Goal: Task Accomplishment & Management: Manage account settings

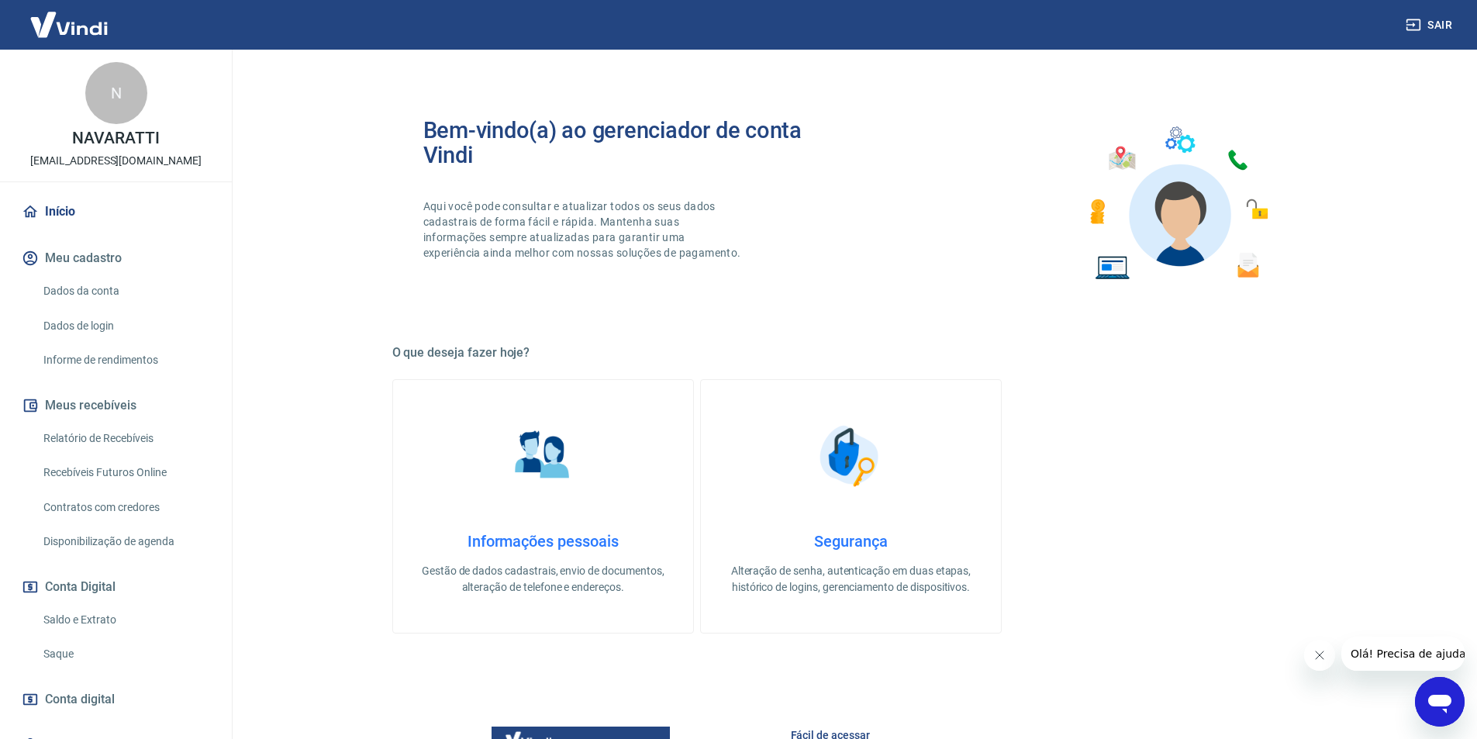
click at [71, 212] on link "Início" at bounding box center [116, 212] width 195 height 34
click at [90, 287] on link "Dados da conta" at bounding box center [125, 291] width 176 height 32
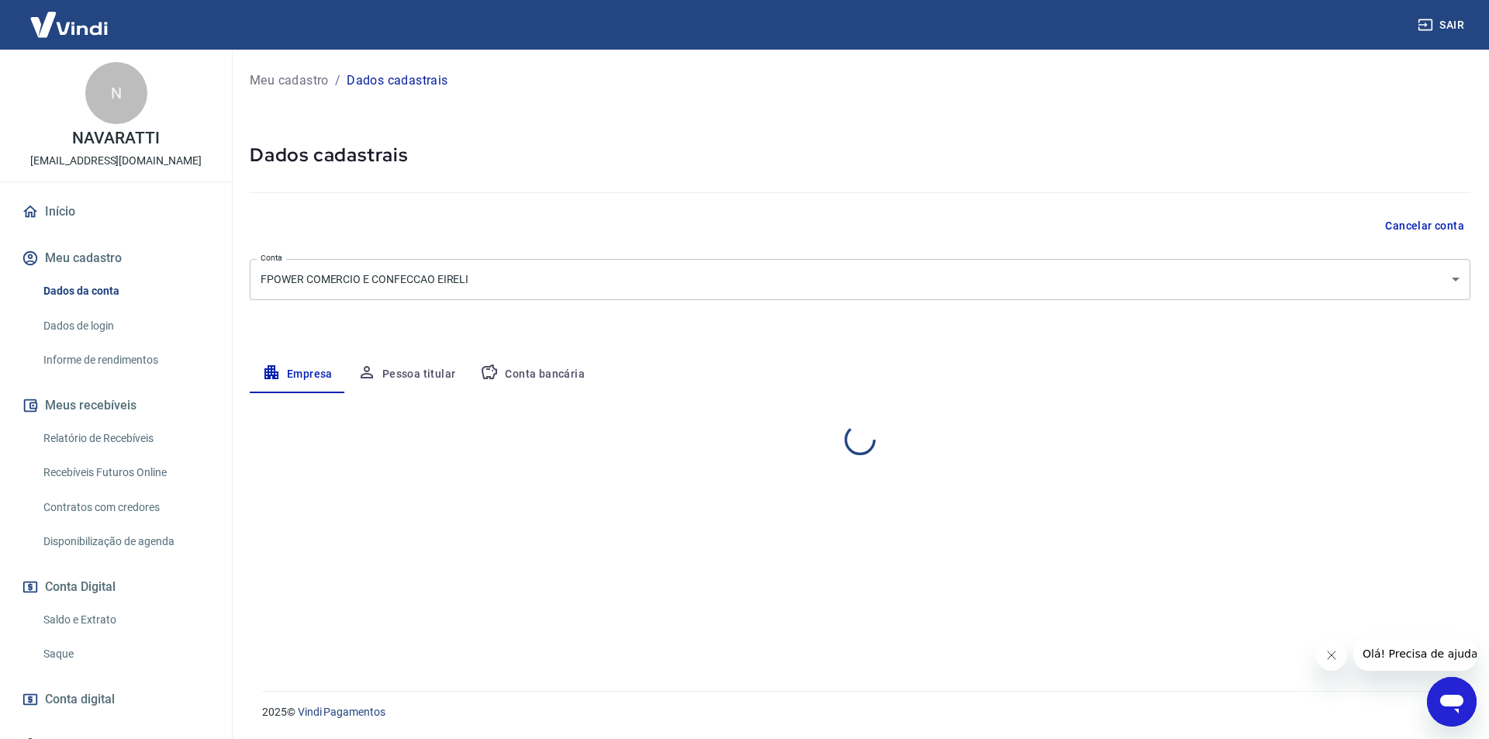
select select "SP"
select select "business"
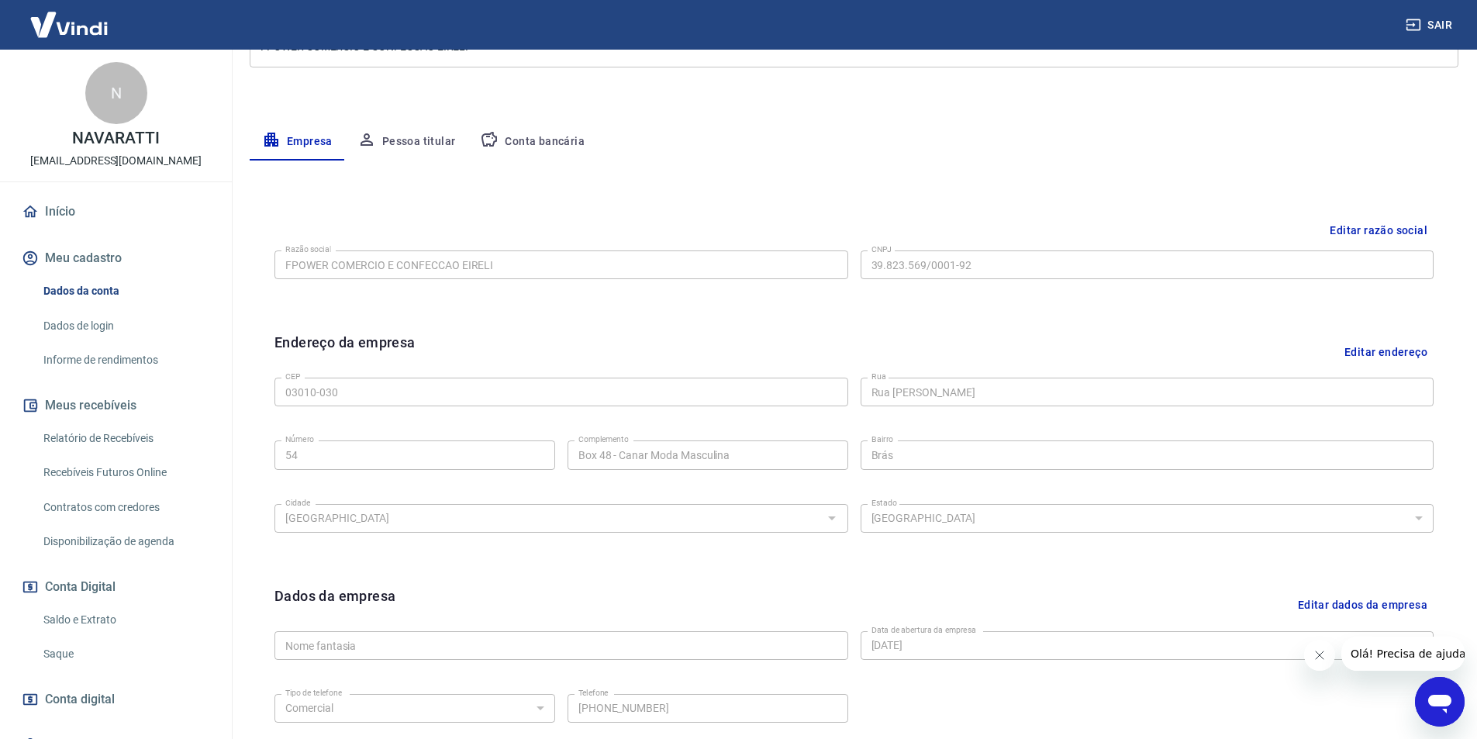
scroll to position [310, 0]
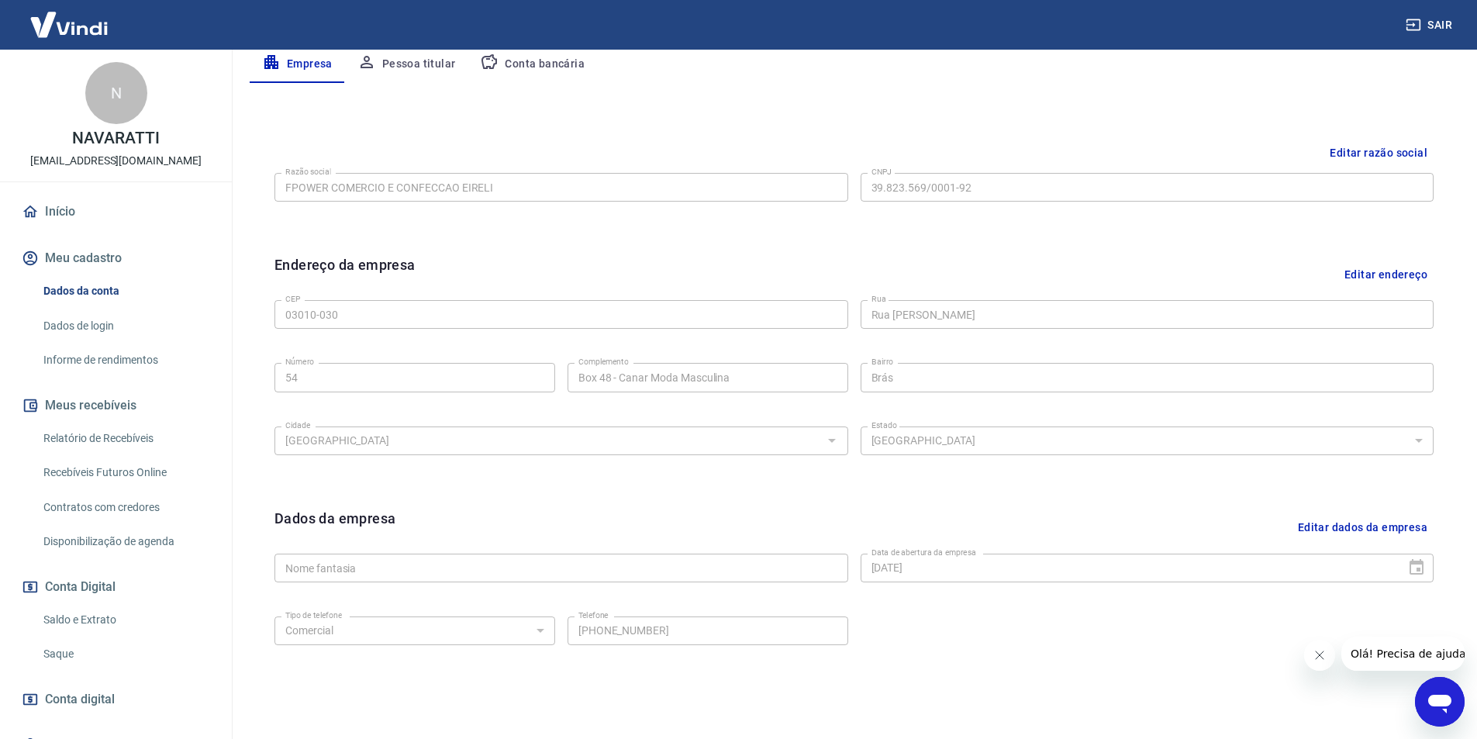
click at [87, 621] on link "Saldo e Extrato" at bounding box center [125, 620] width 176 height 32
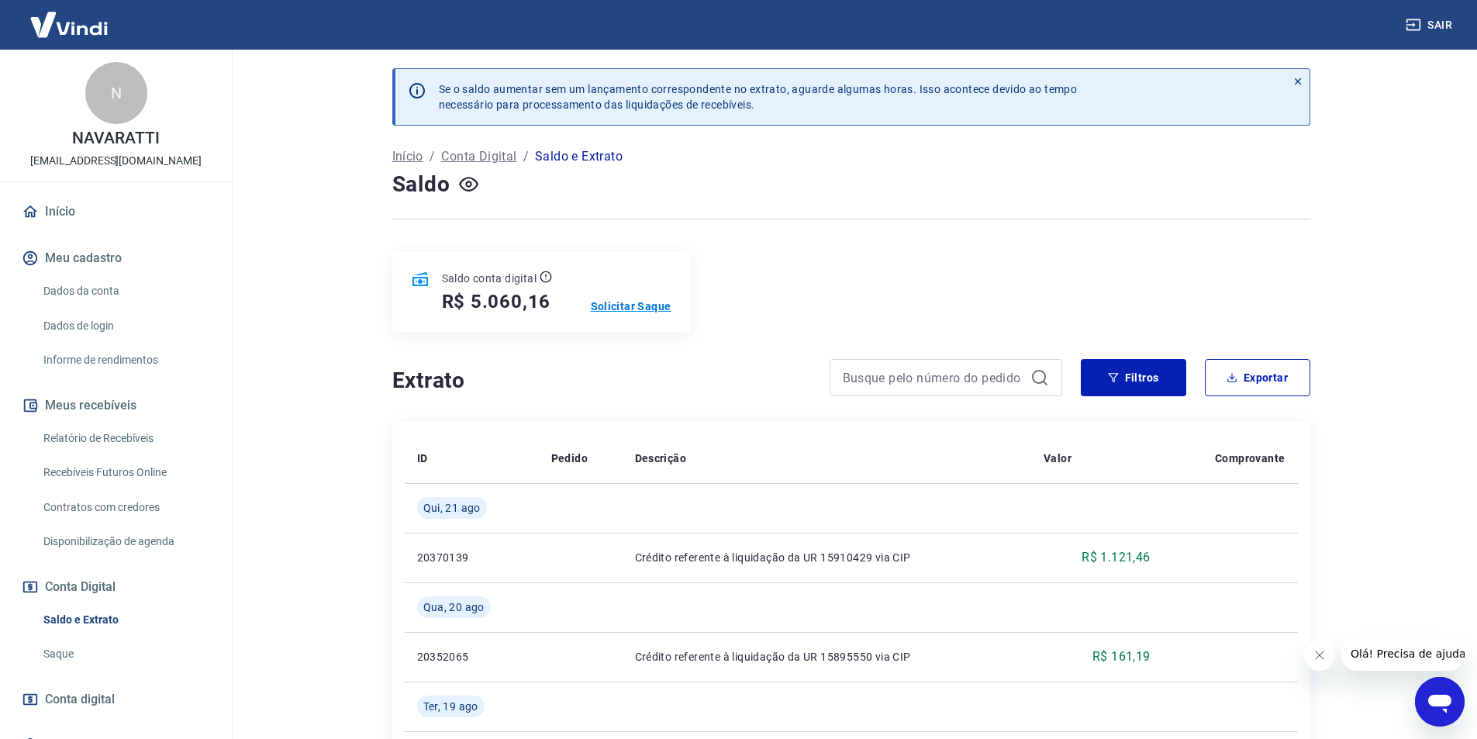
click at [643, 307] on p "Solicitar Saque" at bounding box center [631, 307] width 81 height 16
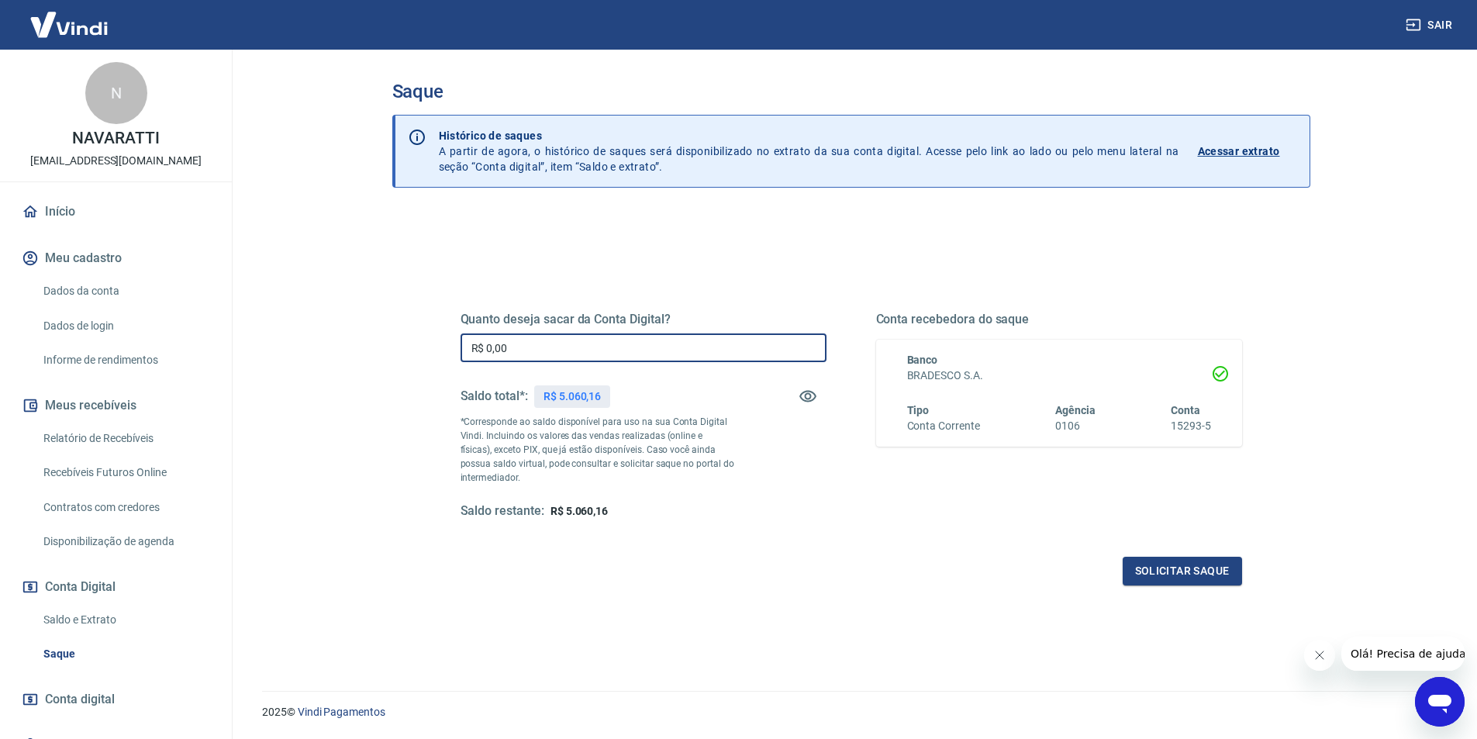
click at [643, 347] on input "R$ 0,00" at bounding box center [644, 347] width 366 height 29
type input "R$ 5.060,00"
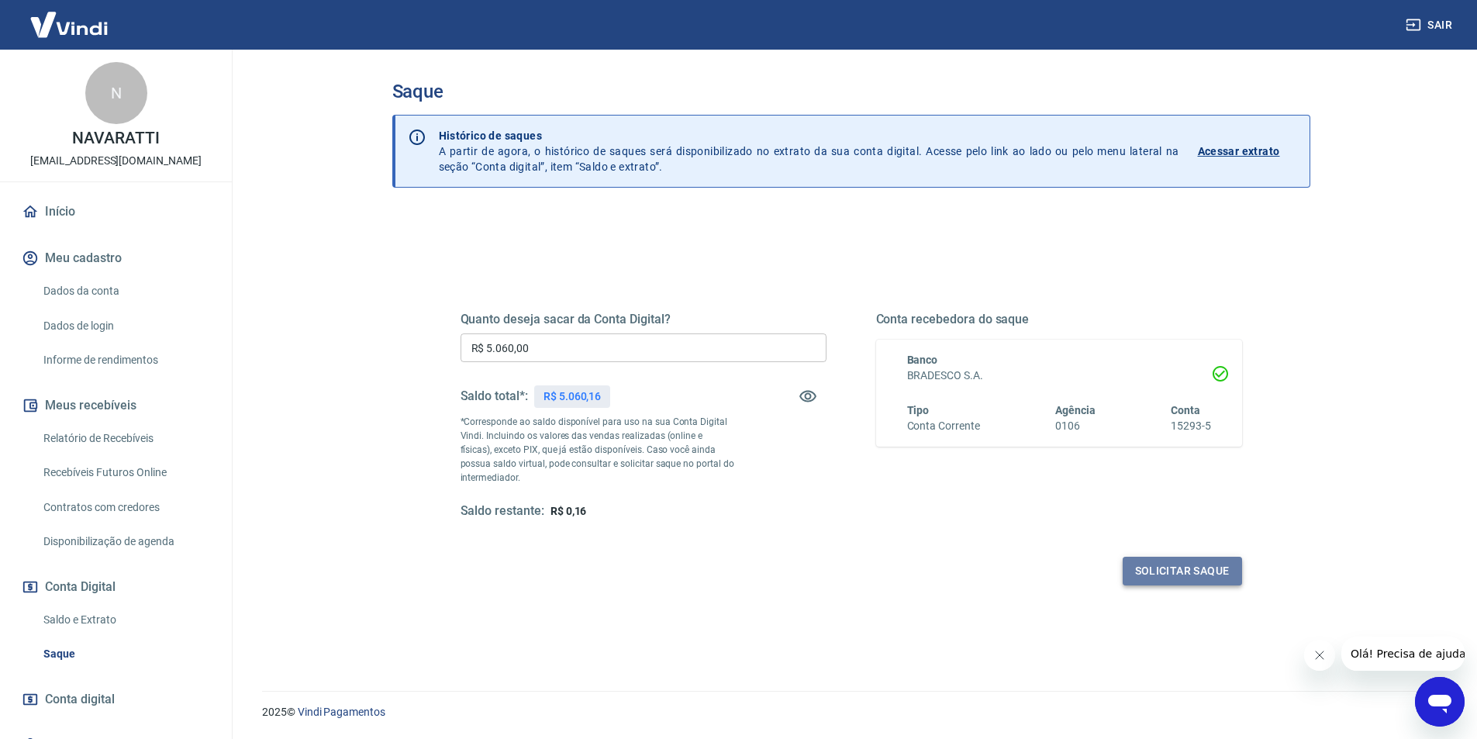
click at [1190, 571] on button "Solicitar saque" at bounding box center [1182, 571] width 119 height 29
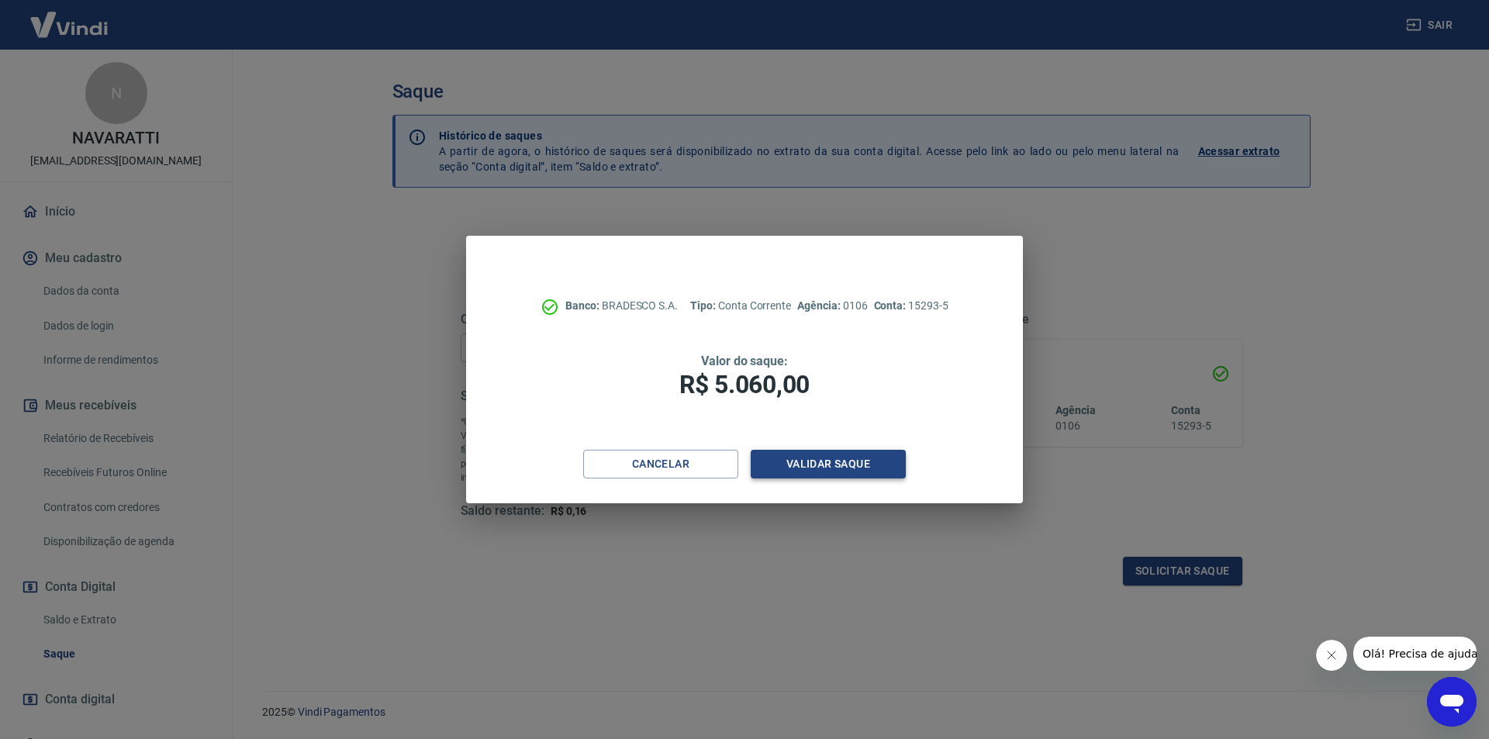
click at [867, 468] on button "Validar saque" at bounding box center [828, 464] width 155 height 29
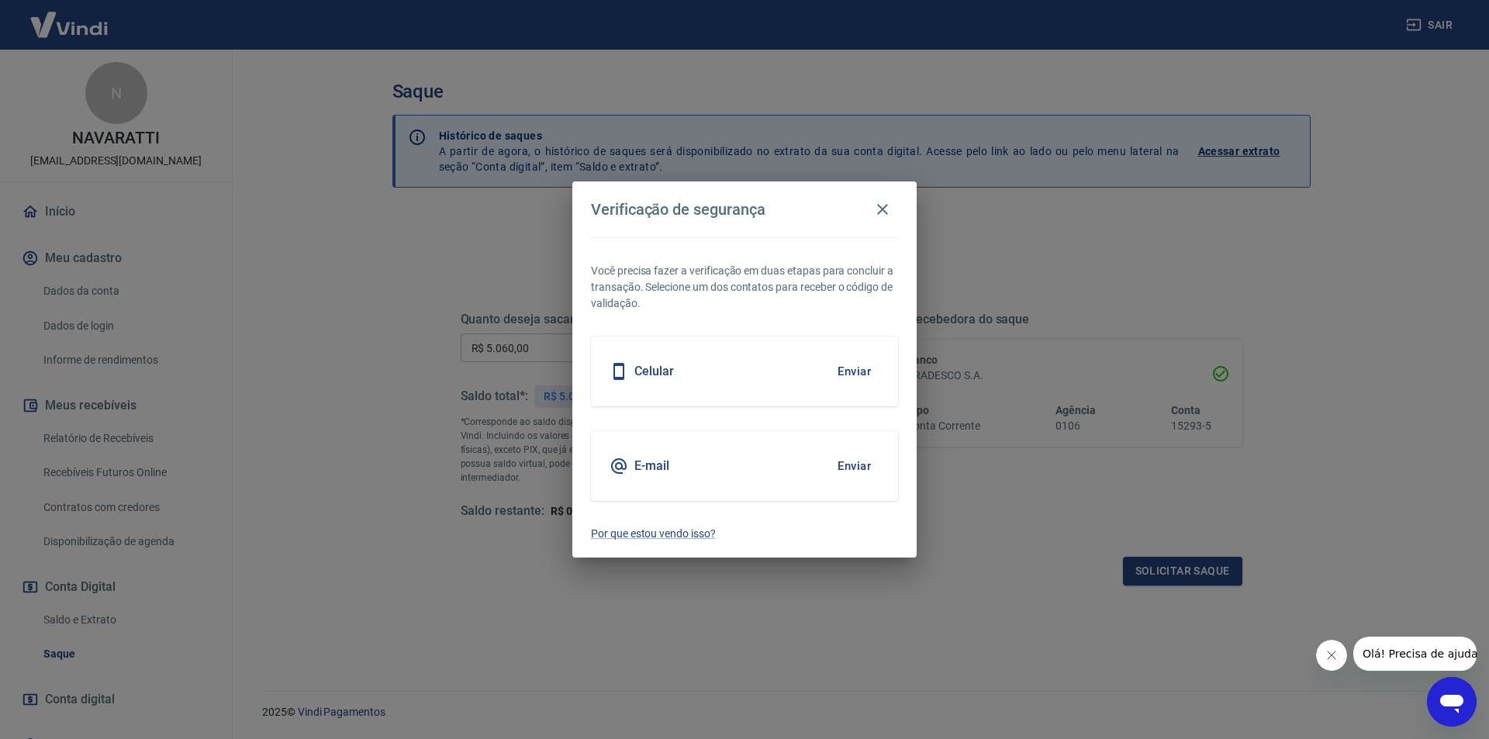
click at [865, 372] on button "Enviar" at bounding box center [854, 371] width 50 height 33
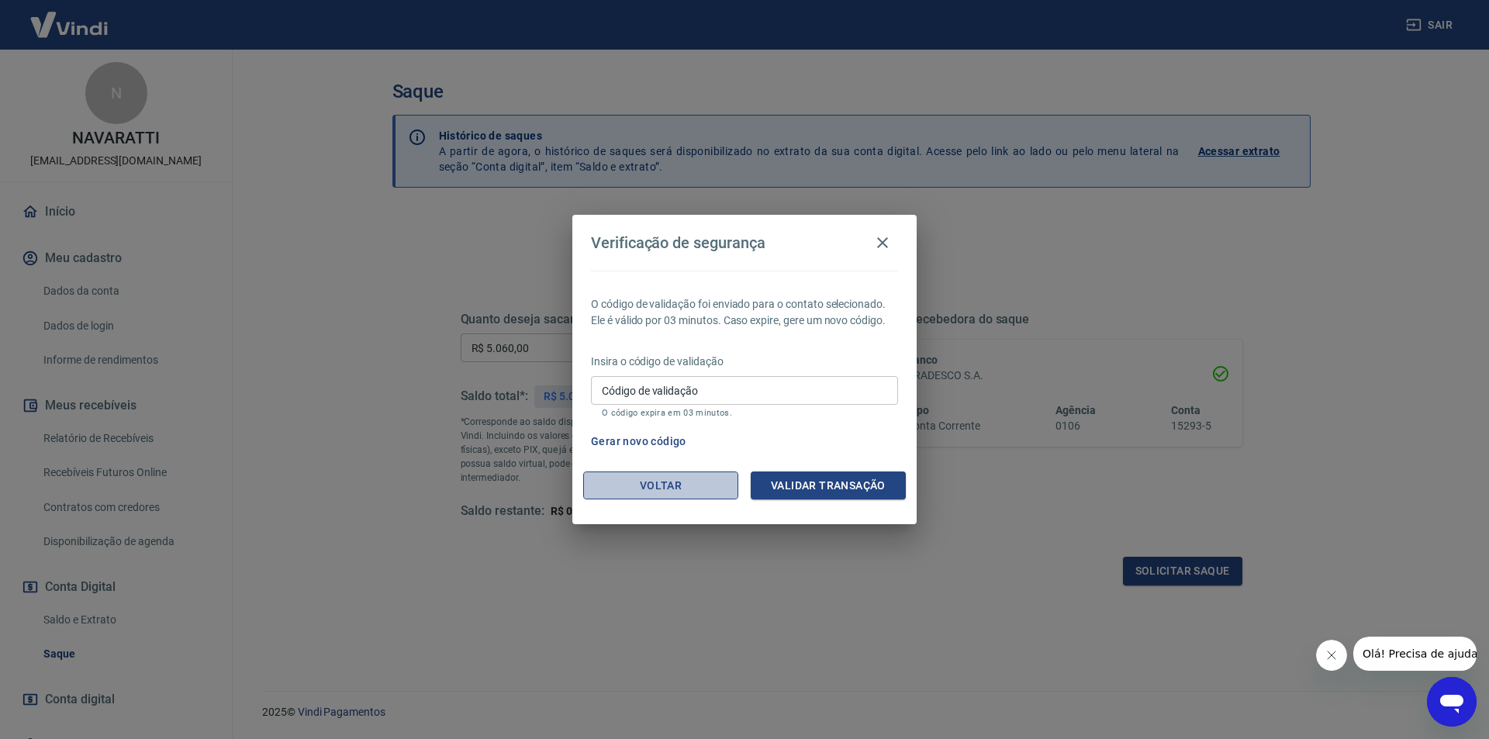
click at [726, 488] on button "Voltar" at bounding box center [660, 486] width 155 height 29
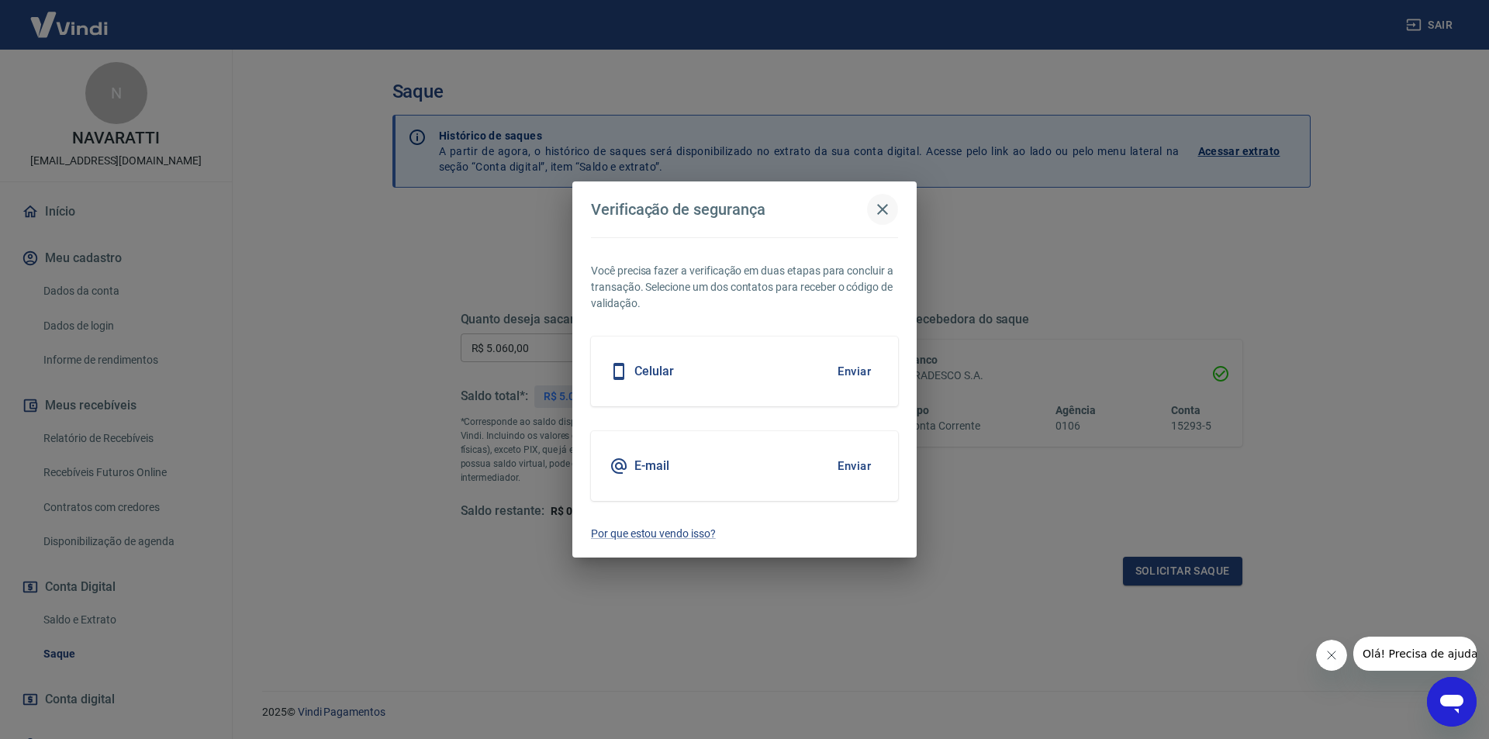
click at [885, 202] on icon "button" at bounding box center [882, 209] width 19 height 19
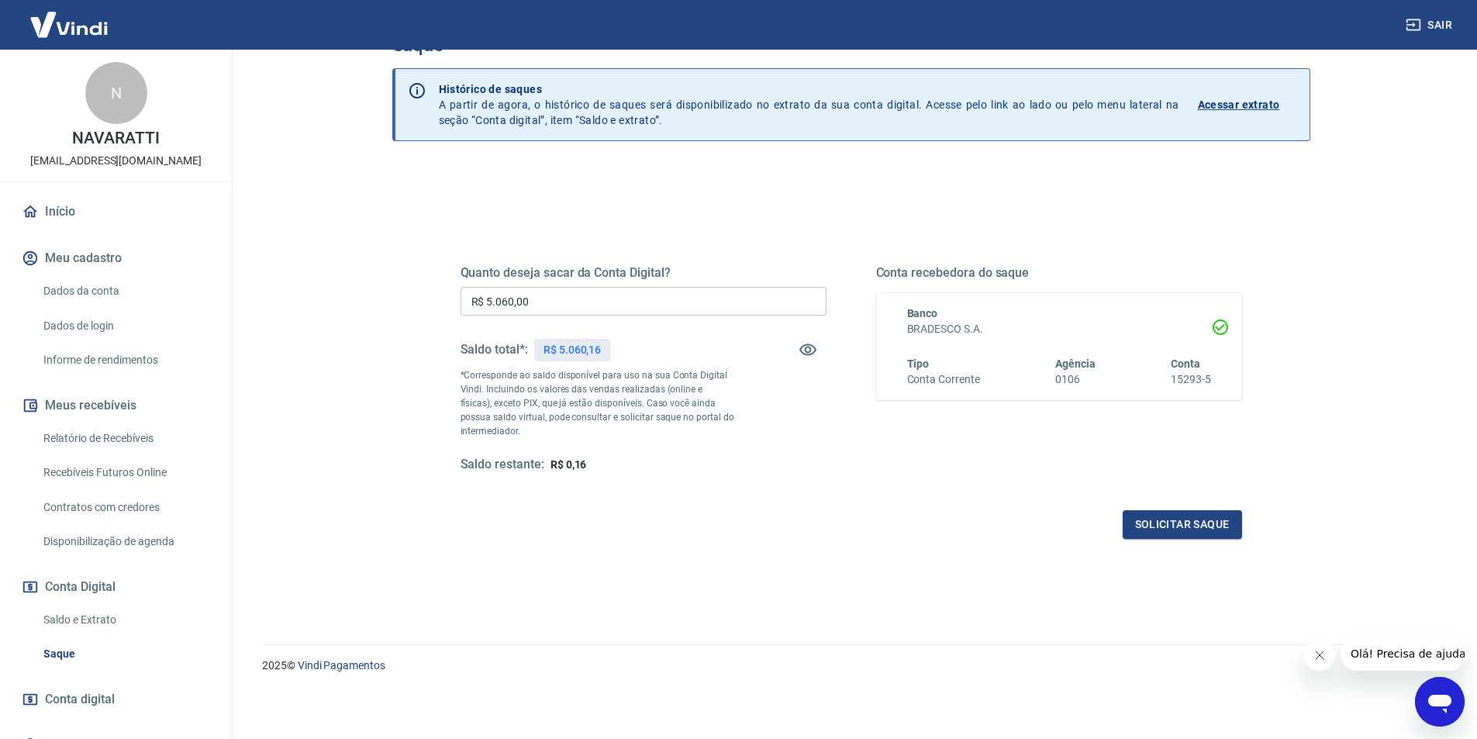
click at [74, 290] on link "Dados da conta" at bounding box center [125, 291] width 176 height 32
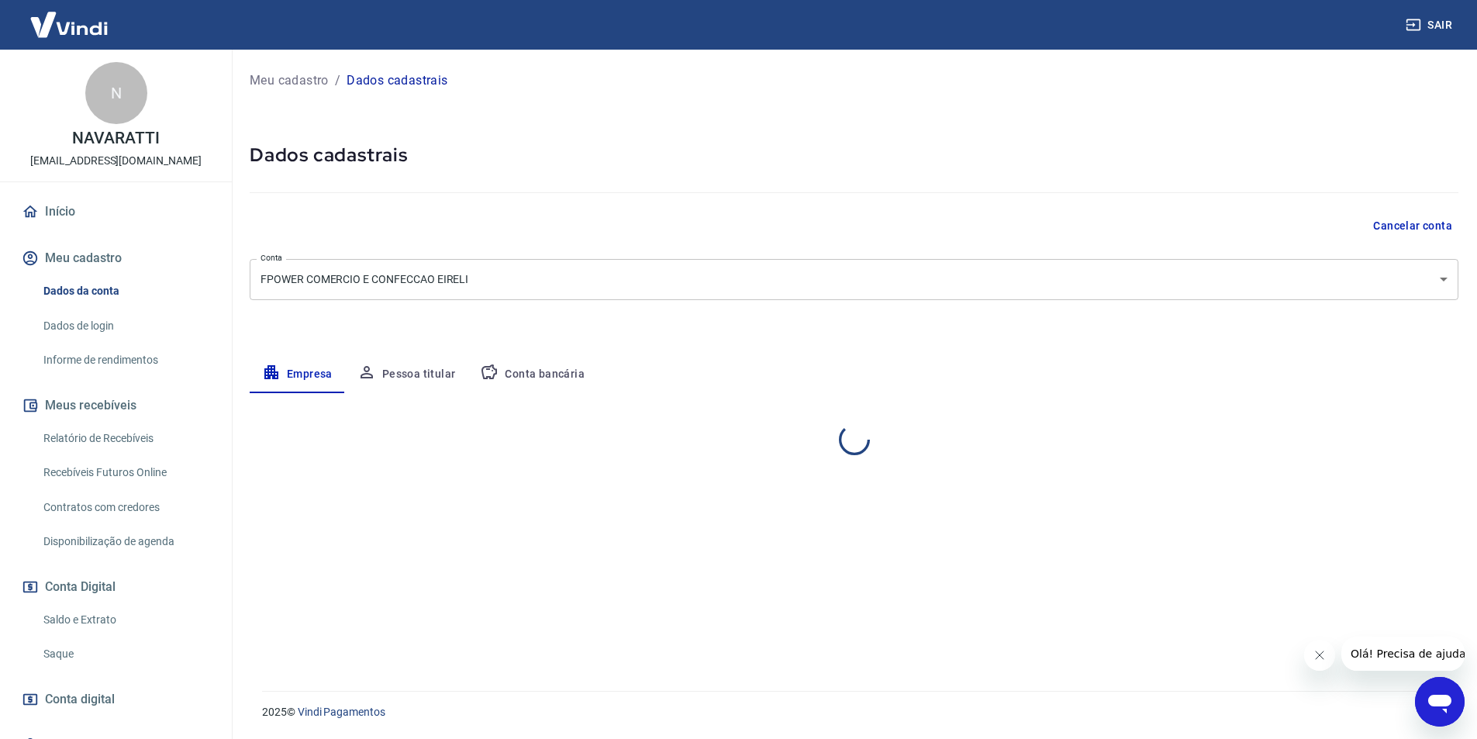
select select "SP"
select select "business"
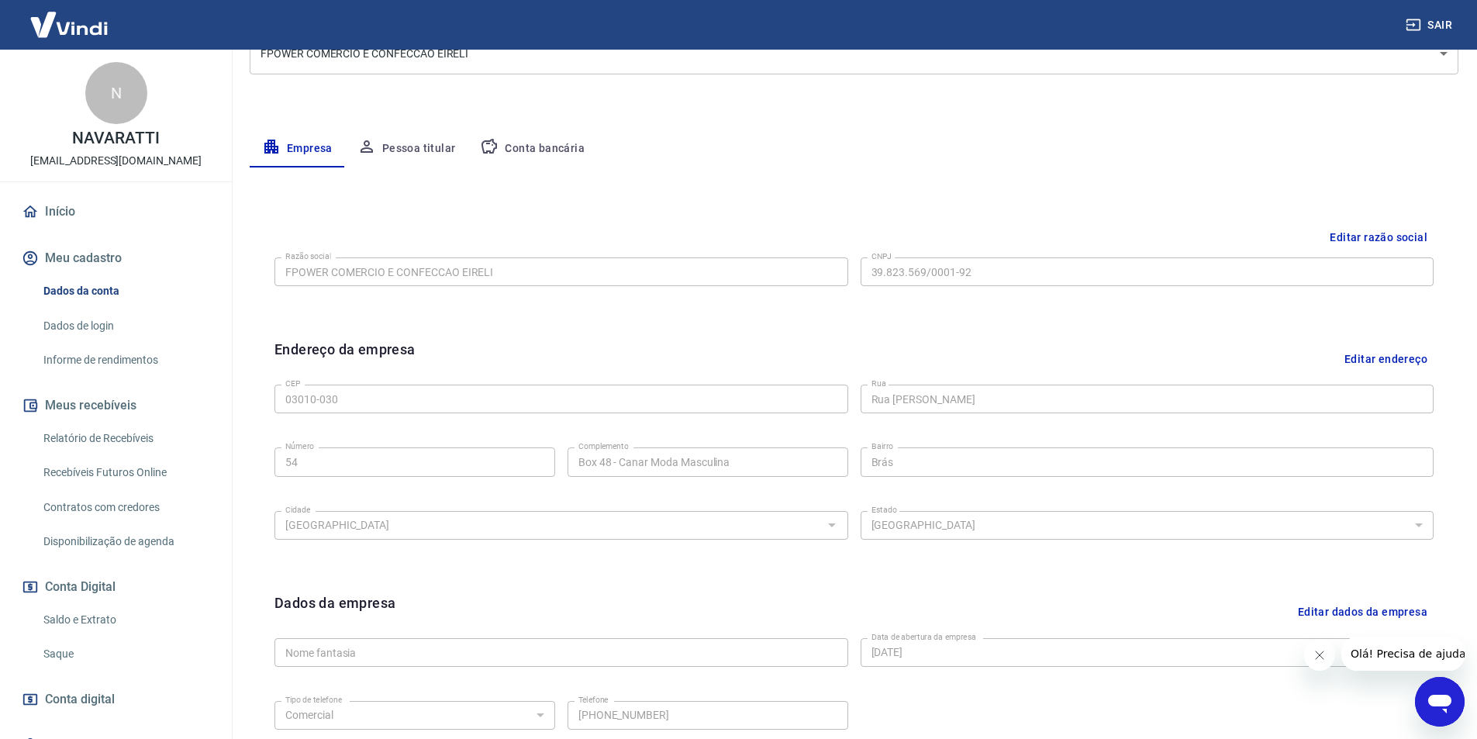
scroll to position [224, 0]
click at [418, 147] on button "Pessoa titular" at bounding box center [406, 150] width 123 height 37
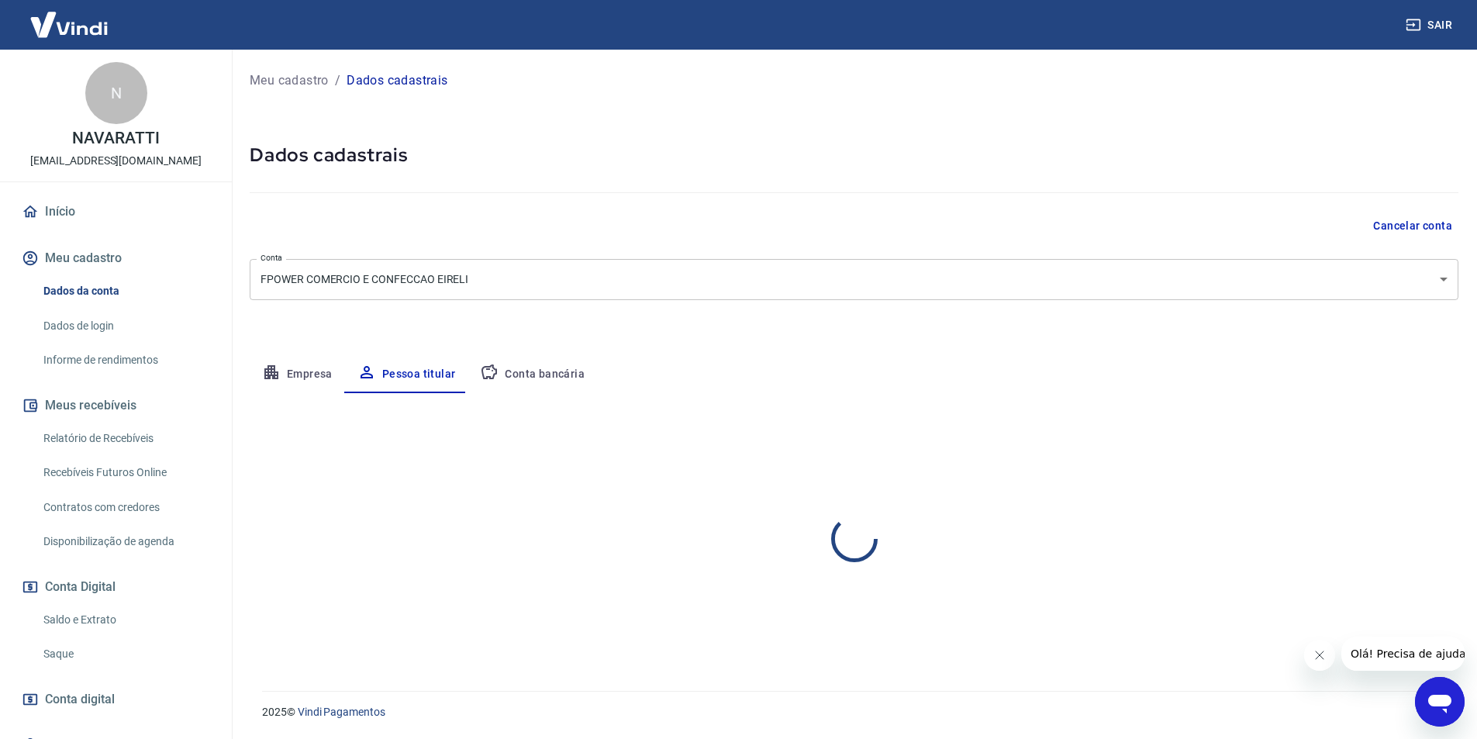
scroll to position [0, 0]
click at [100, 321] on link "Dados de login" at bounding box center [125, 326] width 176 height 32
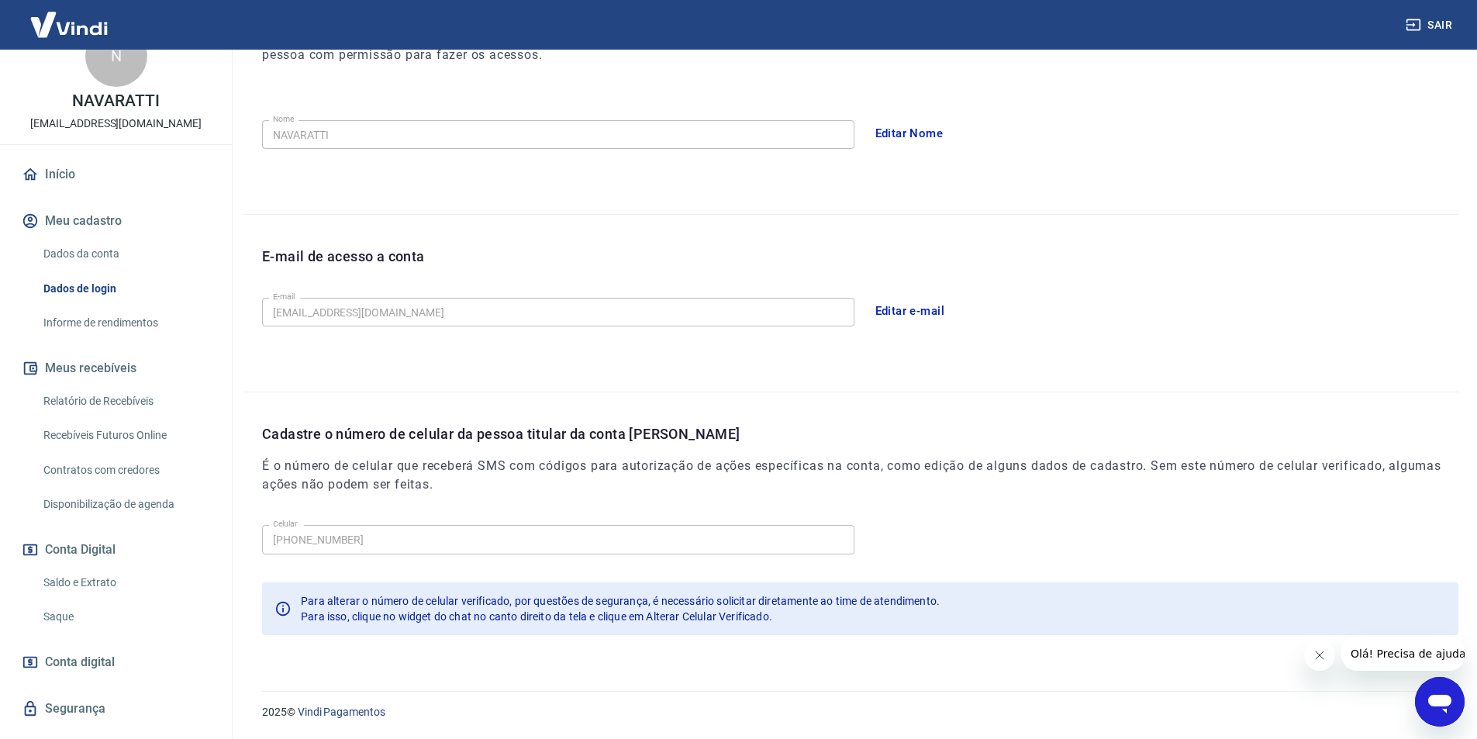
scroll to position [71, 0]
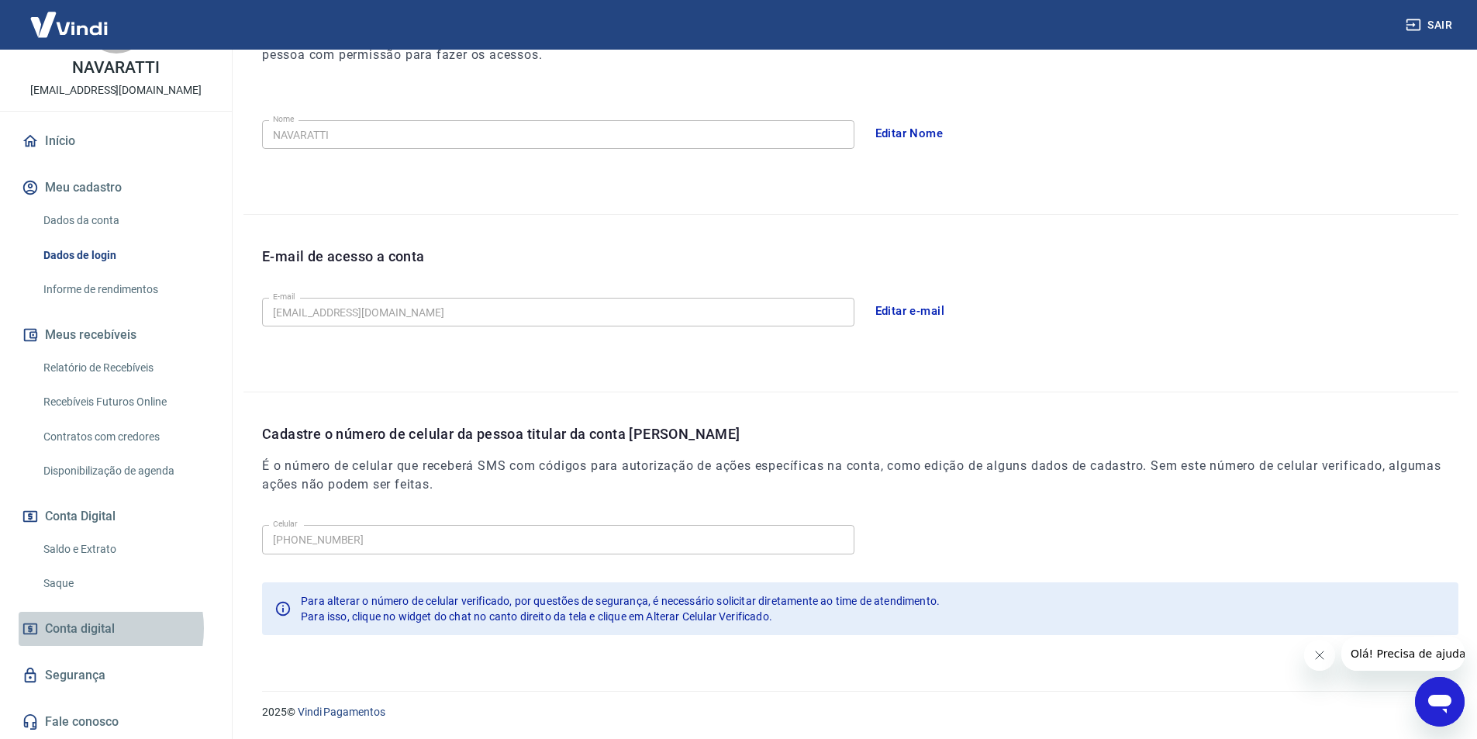
click at [90, 628] on span "Conta digital" at bounding box center [80, 629] width 70 height 22
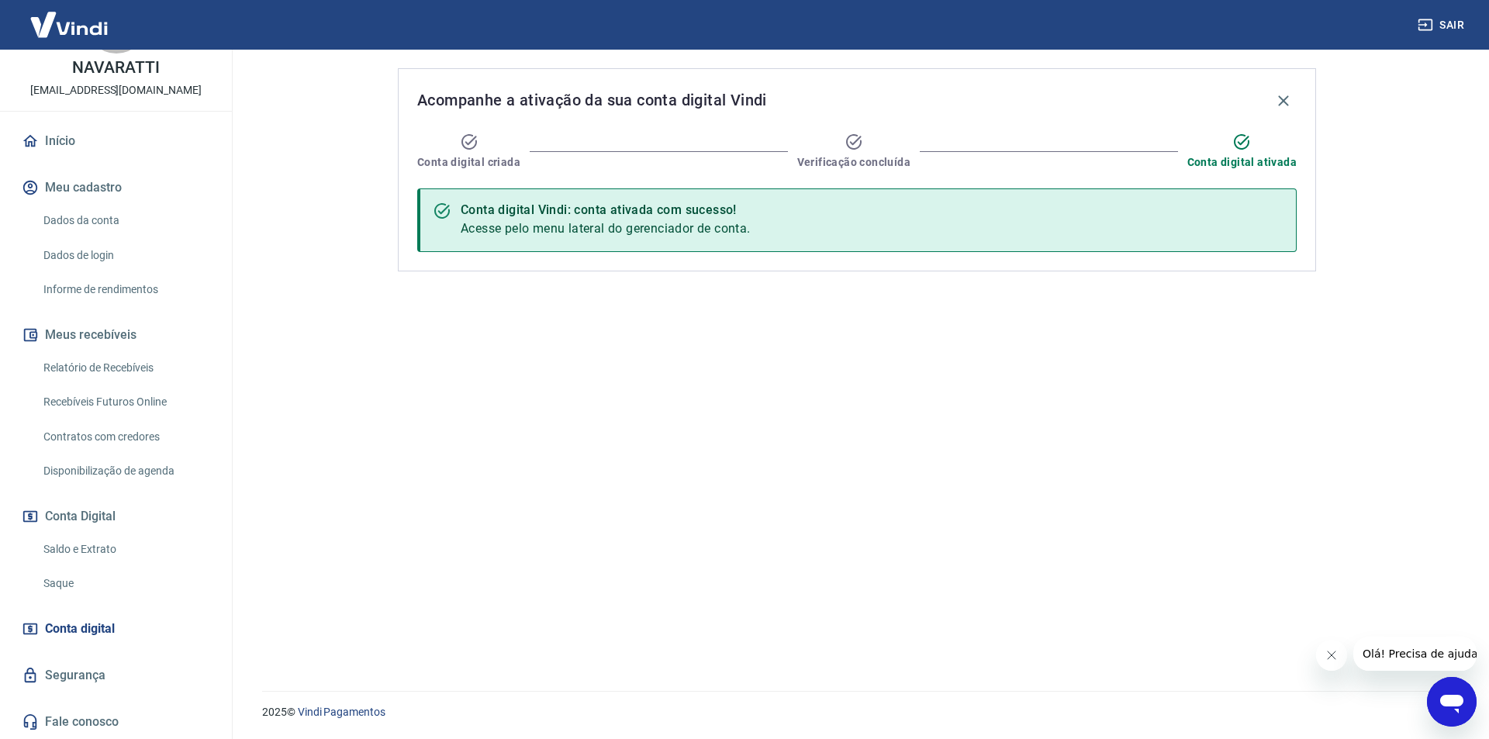
click at [113, 551] on link "Saldo e Extrato" at bounding box center [125, 550] width 176 height 32
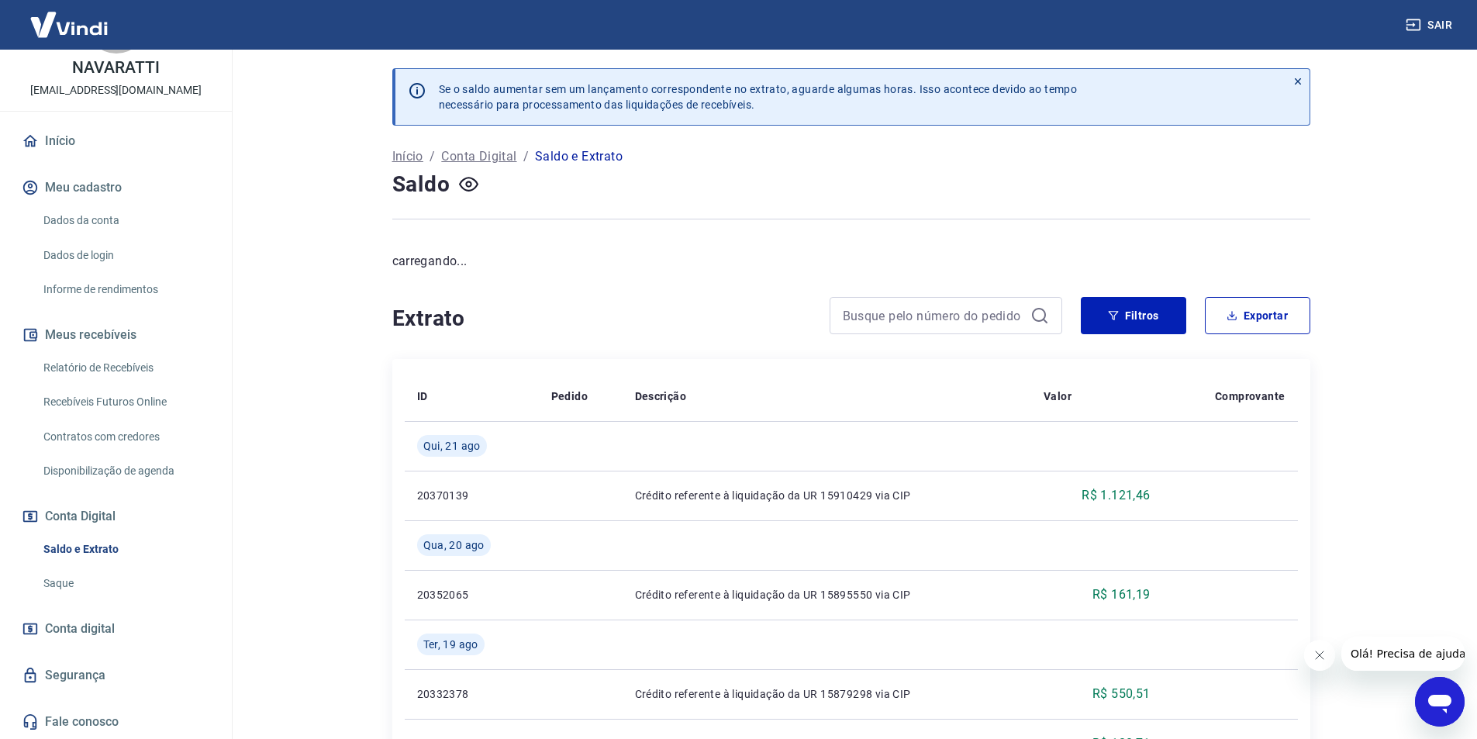
click at [79, 582] on link "Saque" at bounding box center [125, 584] width 176 height 32
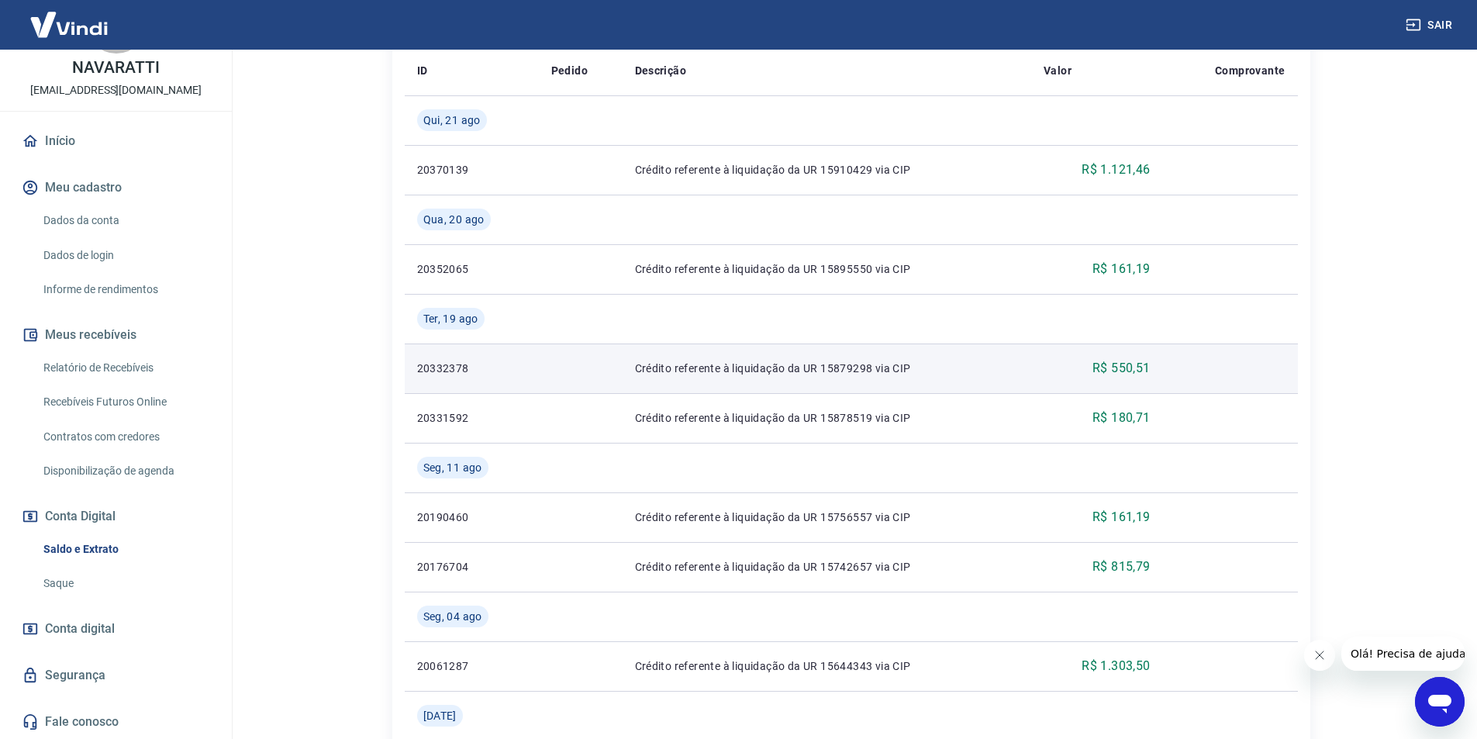
scroll to position [233, 0]
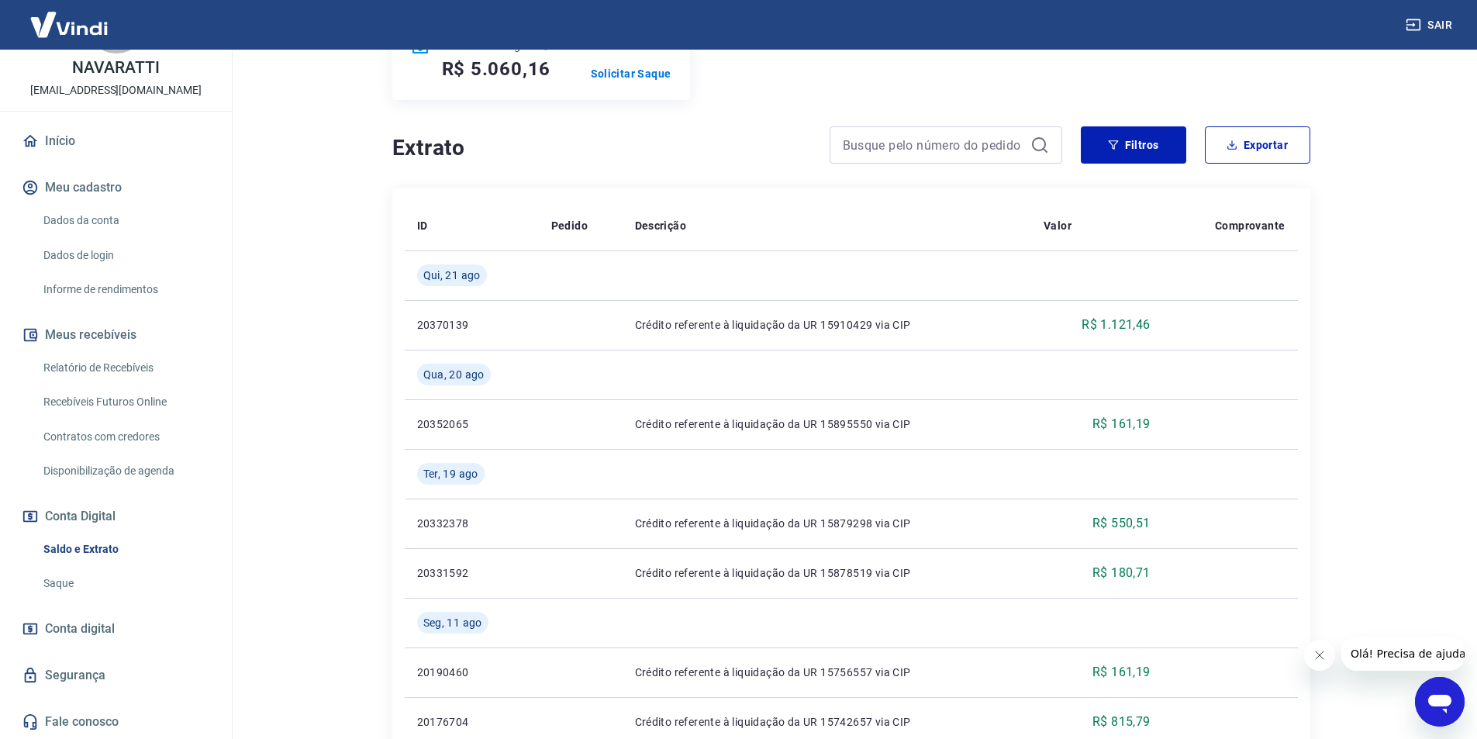
click at [55, 589] on link "Saque" at bounding box center [125, 584] width 176 height 32
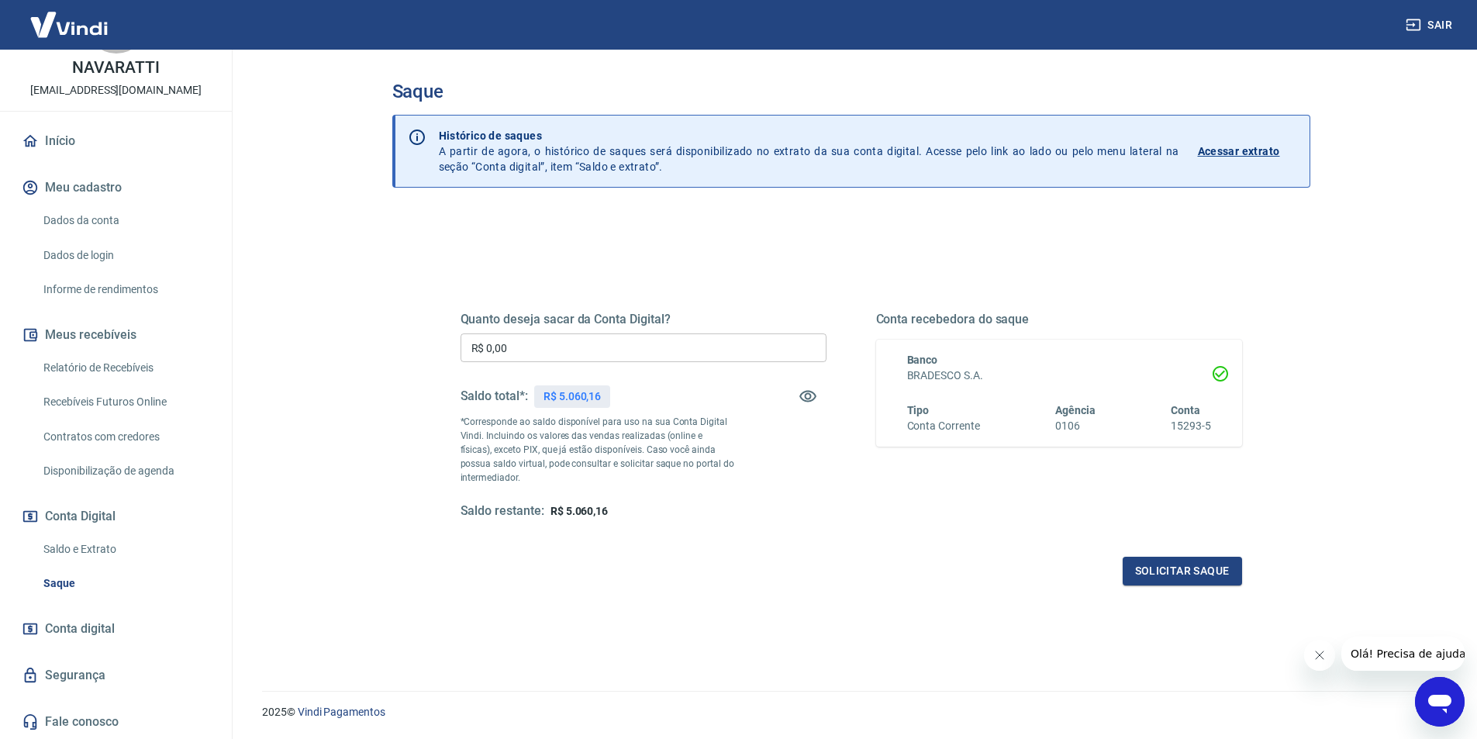
click at [535, 340] on input "R$ 0,00" at bounding box center [644, 347] width 366 height 29
type input "R$ 5.060,00"
click at [1197, 573] on button "Solicitar saque" at bounding box center [1182, 571] width 119 height 29
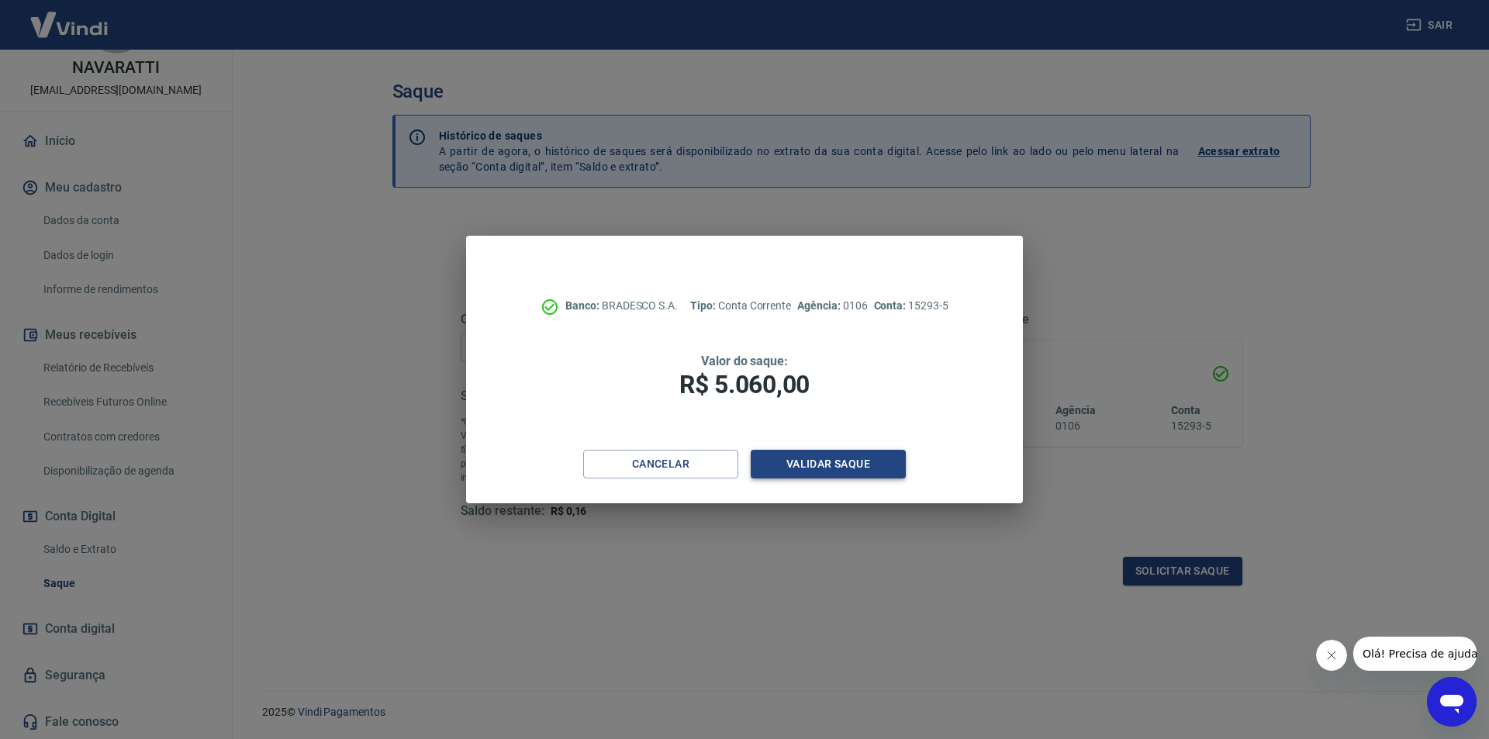
click at [827, 465] on button "Validar saque" at bounding box center [828, 464] width 155 height 29
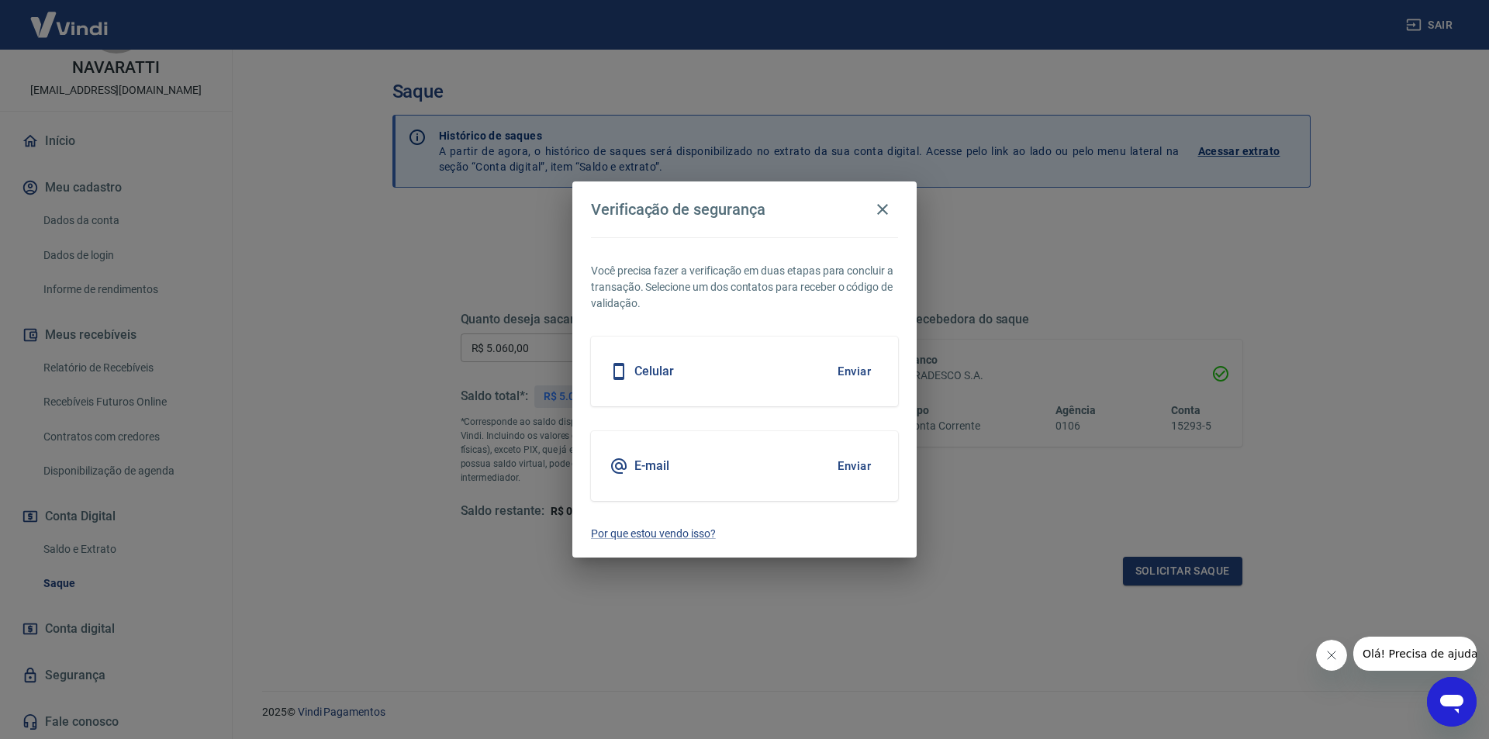
click at [829, 465] on button "Enviar" at bounding box center [854, 466] width 50 height 33
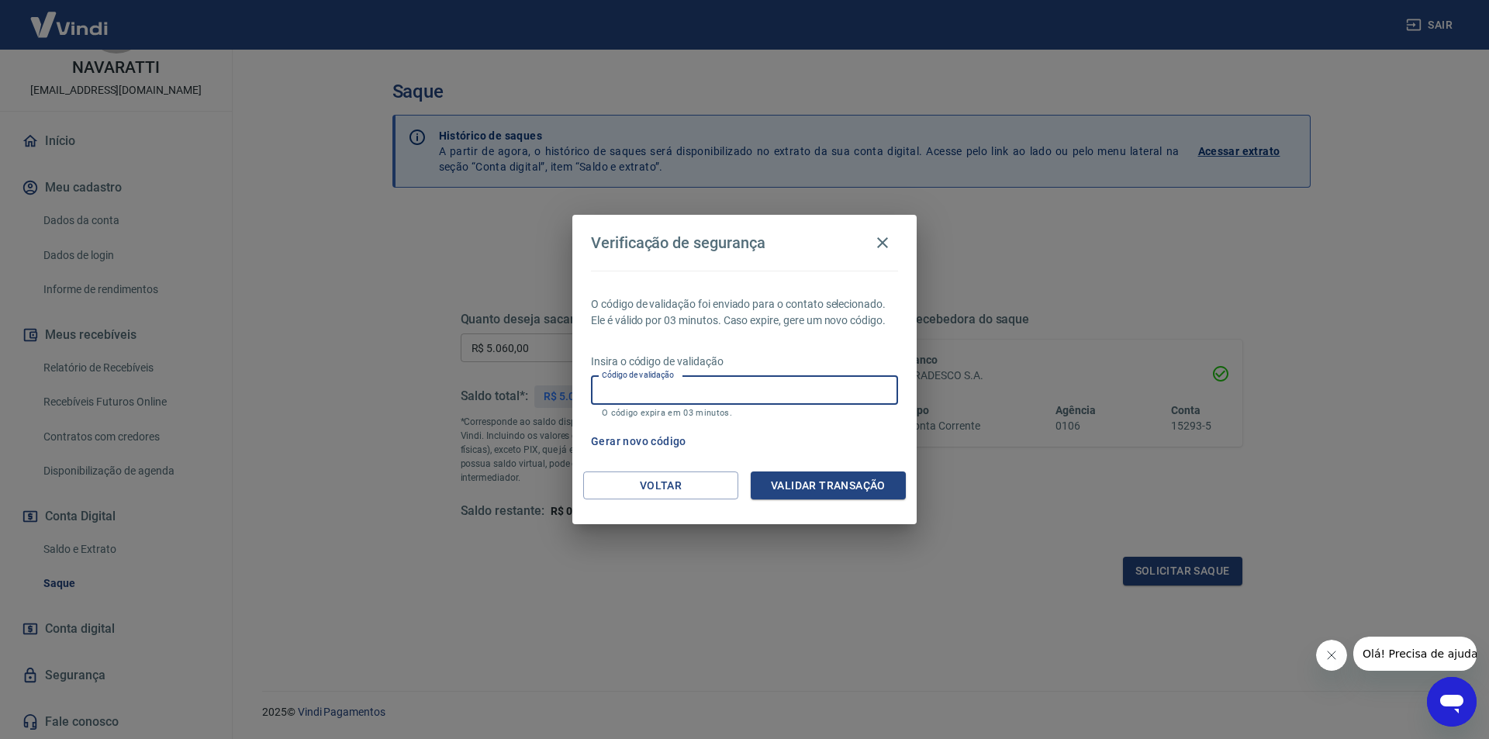
click at [810, 391] on input "Código de validação" at bounding box center [744, 390] width 307 height 29
type input "630441"
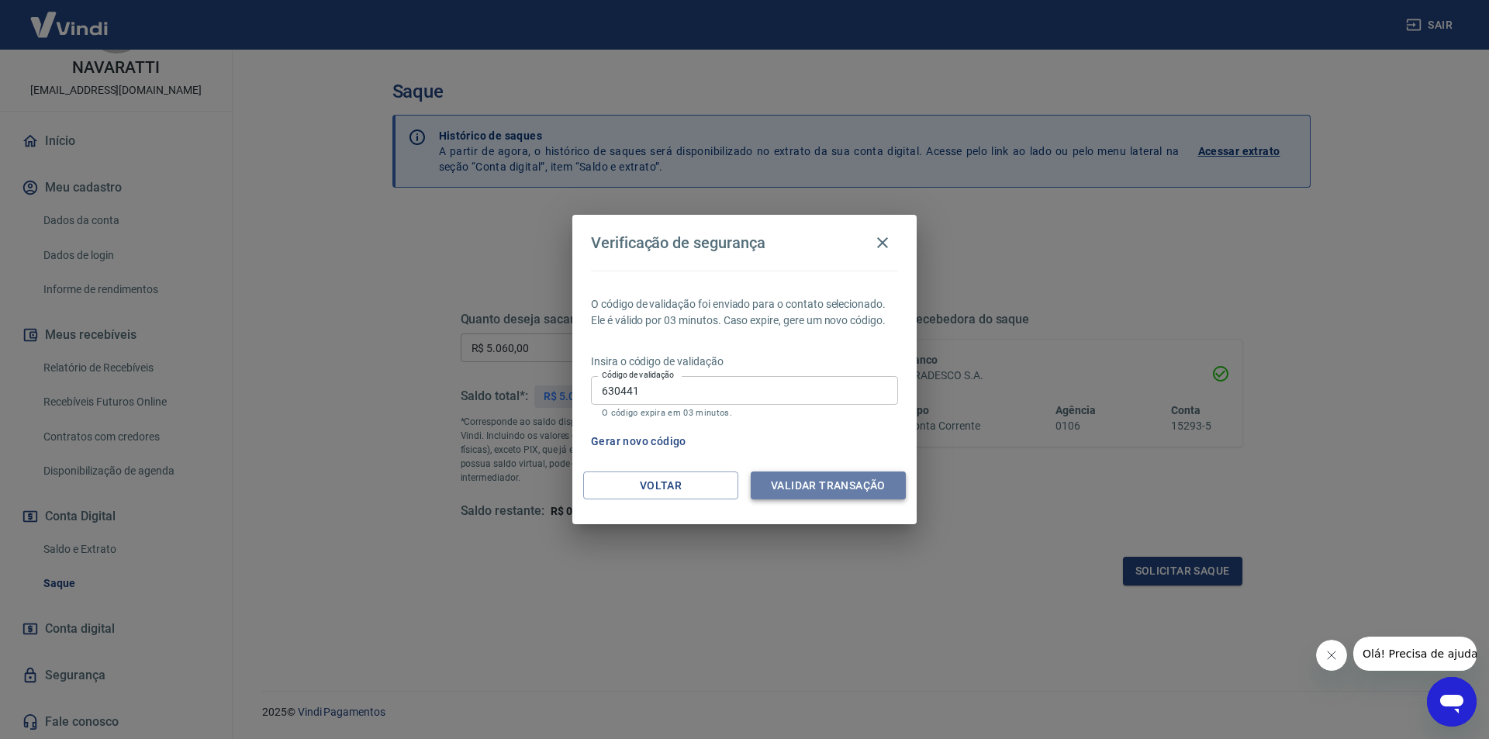
click at [821, 483] on button "Validar transação" at bounding box center [828, 486] width 155 height 29
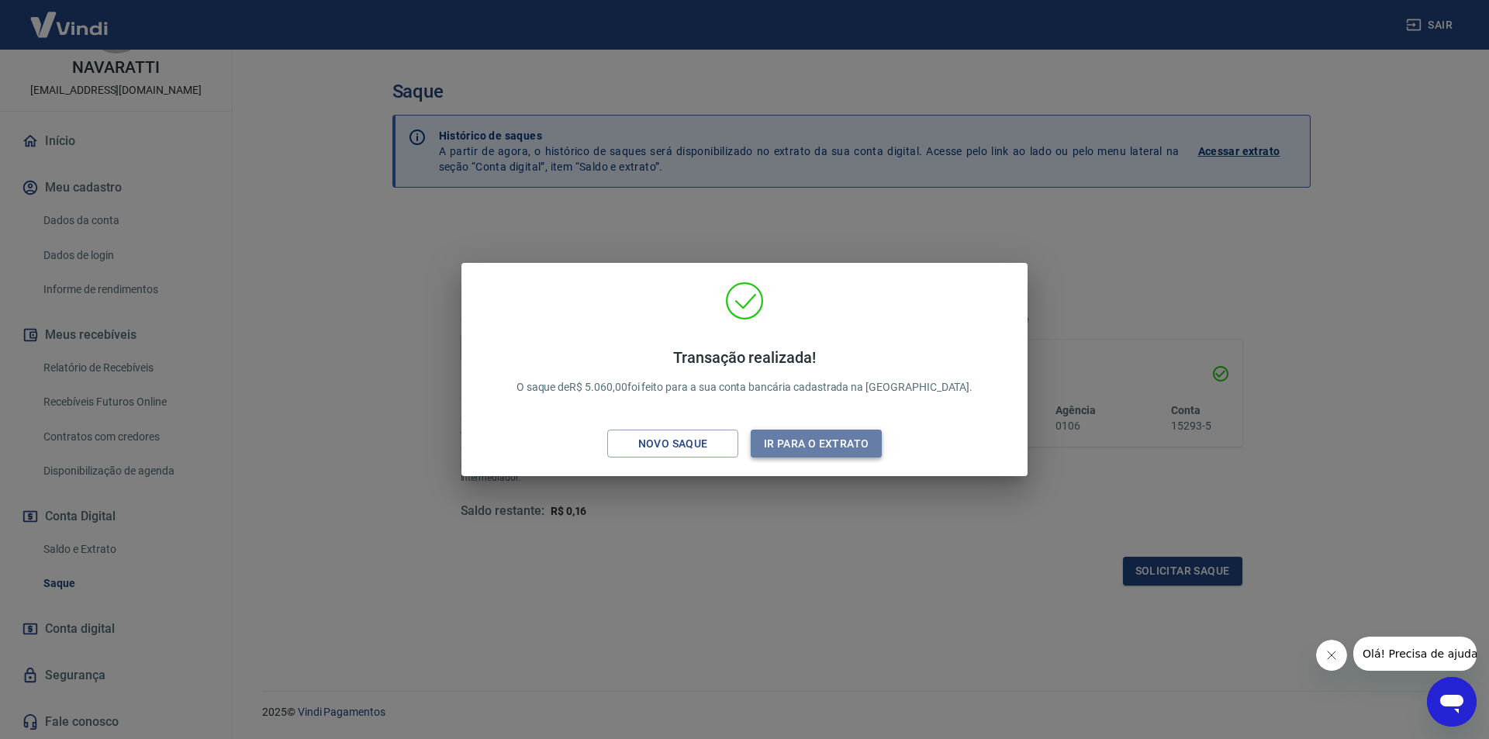
click at [848, 451] on button "Ir para o extrato" at bounding box center [816, 444] width 131 height 29
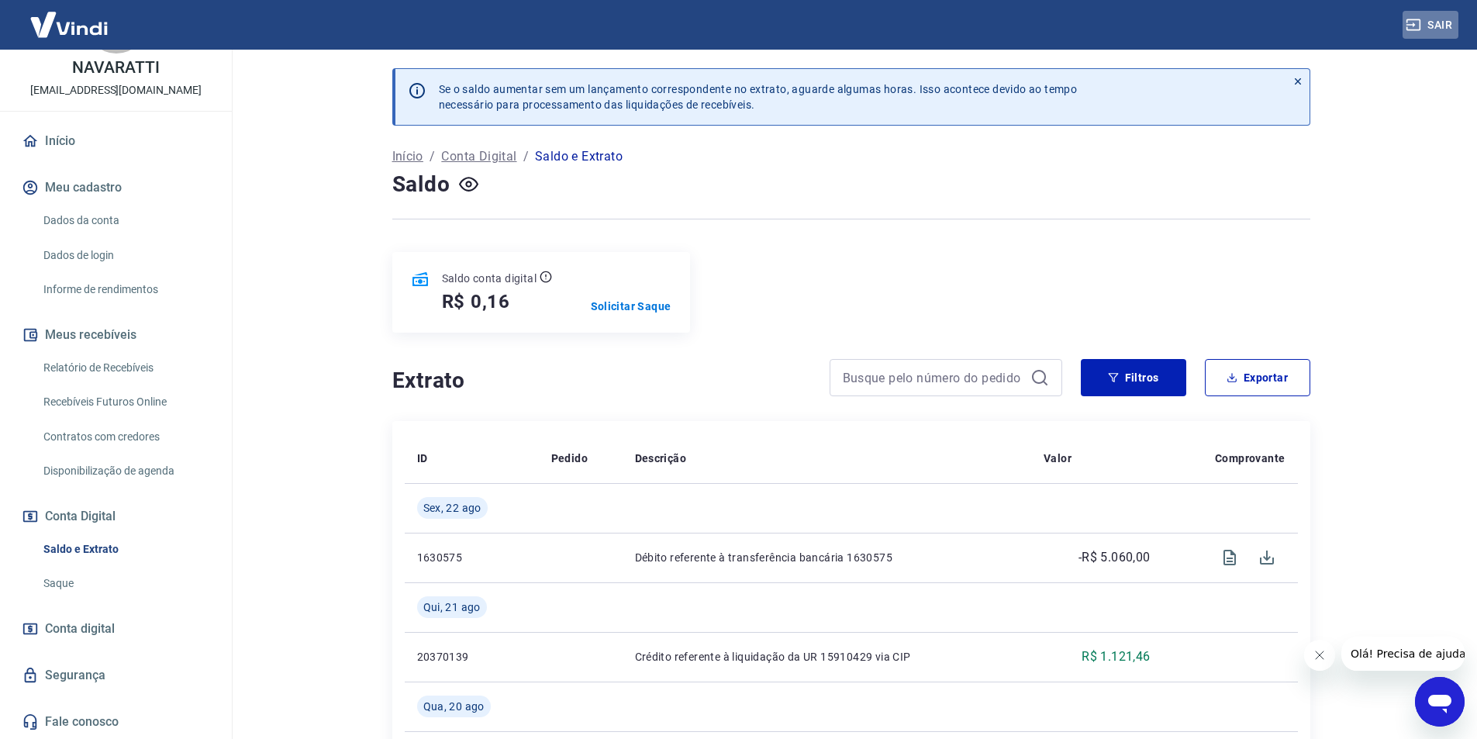
click at [1447, 29] on button "Sair" at bounding box center [1431, 25] width 56 height 29
